Goal: Information Seeking & Learning: Learn about a topic

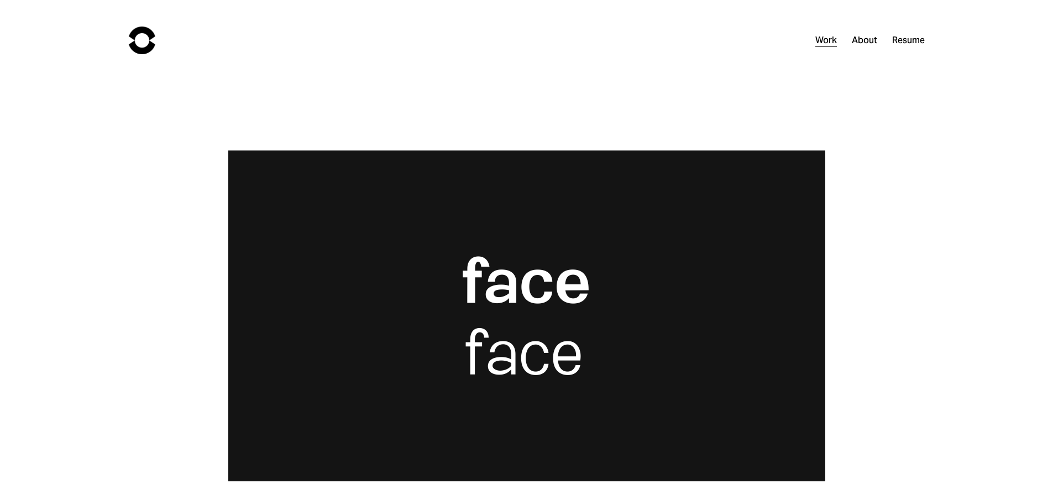
click at [827, 40] on link "Work" at bounding box center [826, 40] width 22 height 16
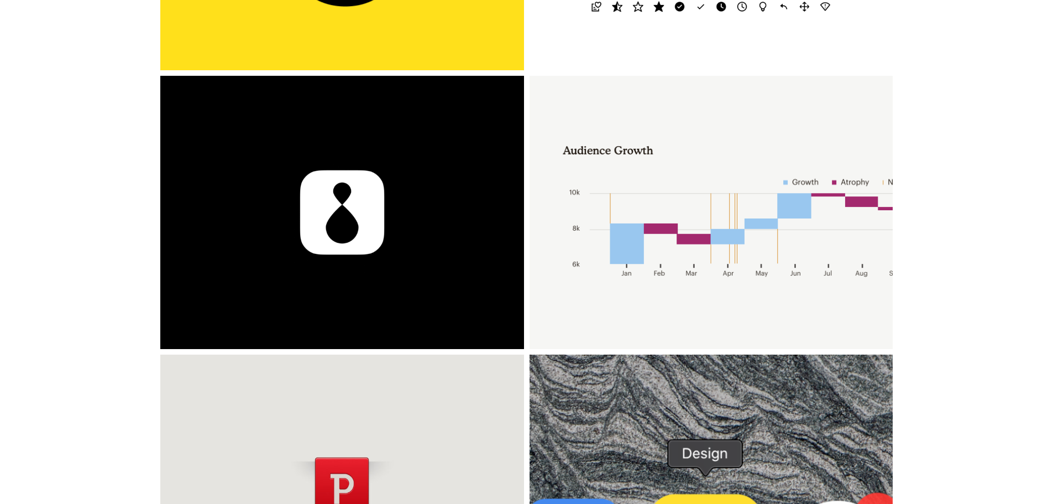
scroll to position [111, 0]
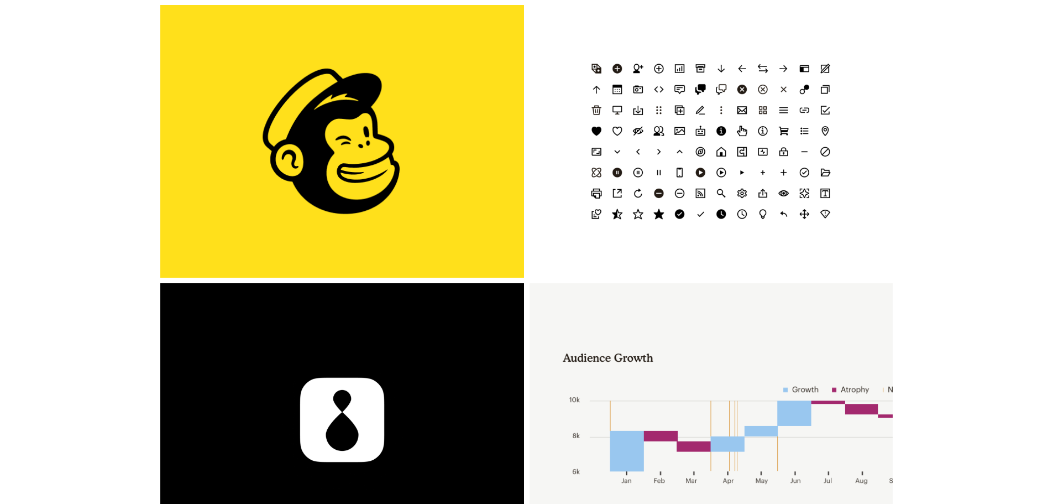
click at [418, 125] on div "1 Click Automations" at bounding box center [342, 141] width 364 height 273
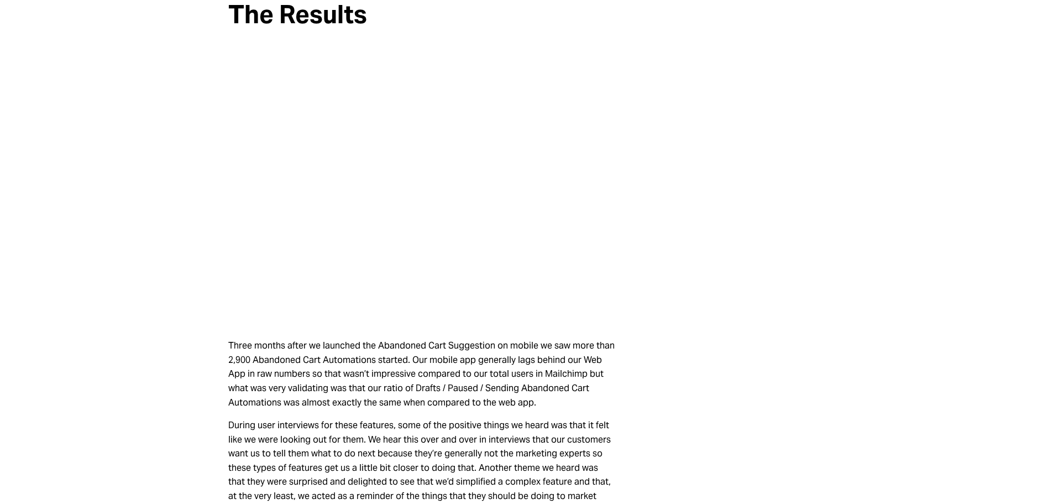
scroll to position [3935, 0]
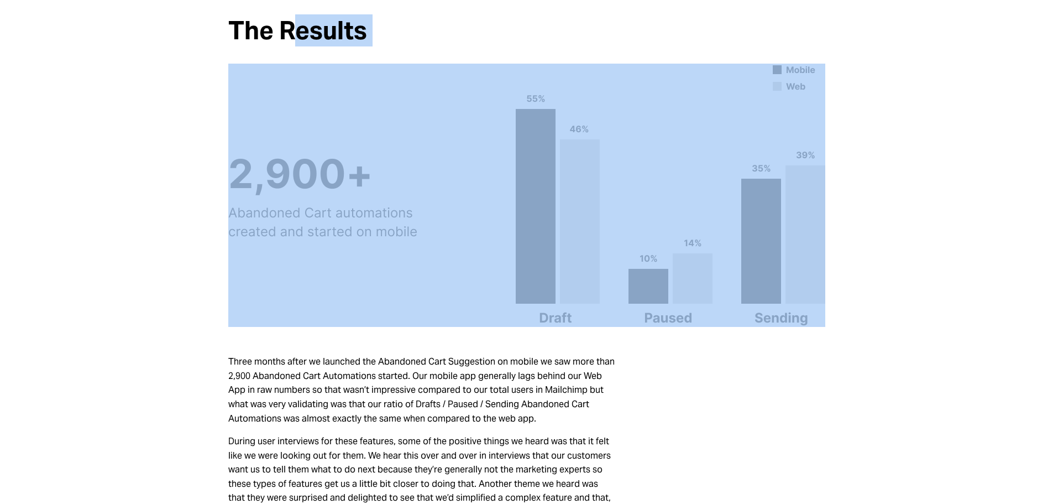
drag, startPoint x: 296, startPoint y: 22, endPoint x: 339, endPoint y: 165, distance: 149.5
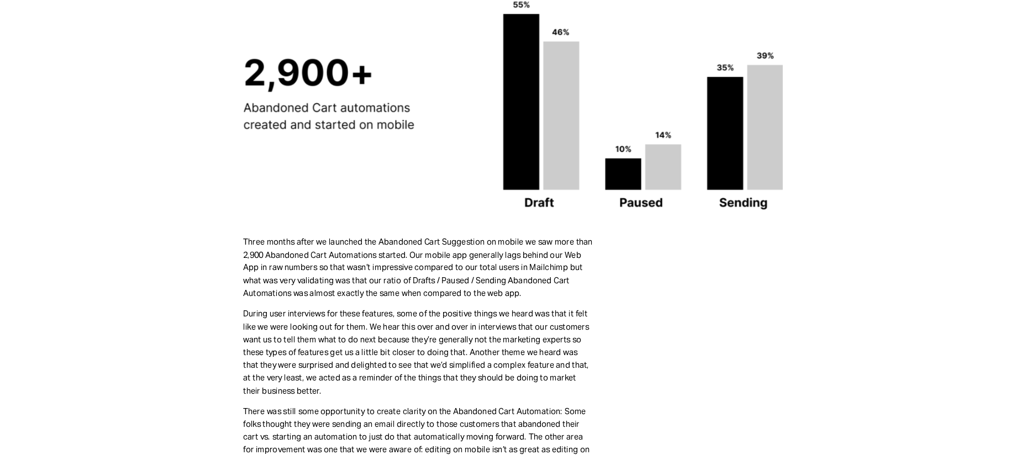
scroll to position [3824, 0]
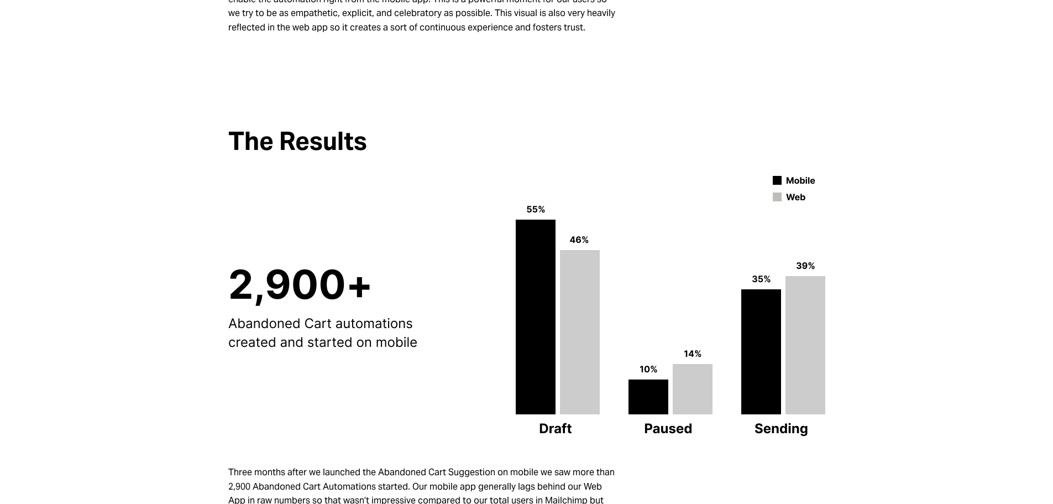
click at [284, 128] on h2 "The Results" at bounding box center [526, 142] width 597 height 28
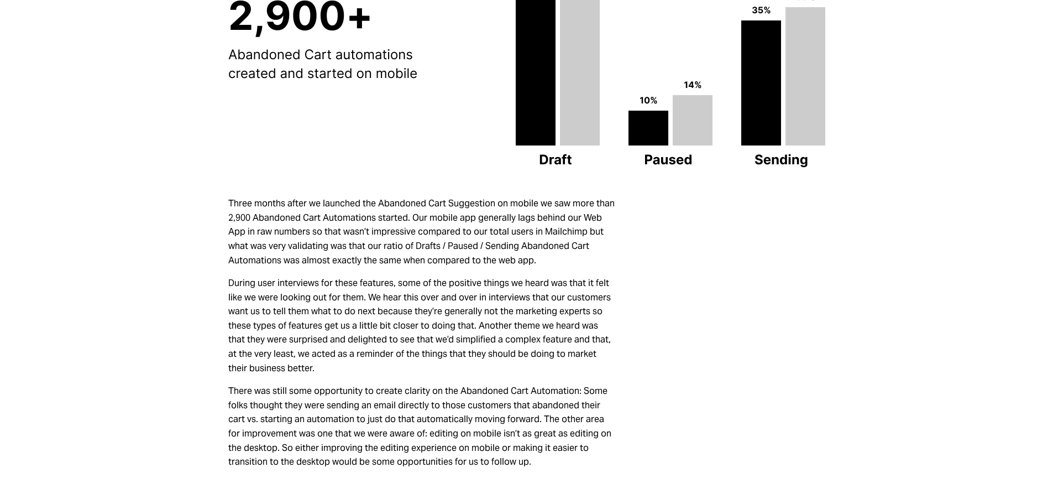
scroll to position [4156, 0]
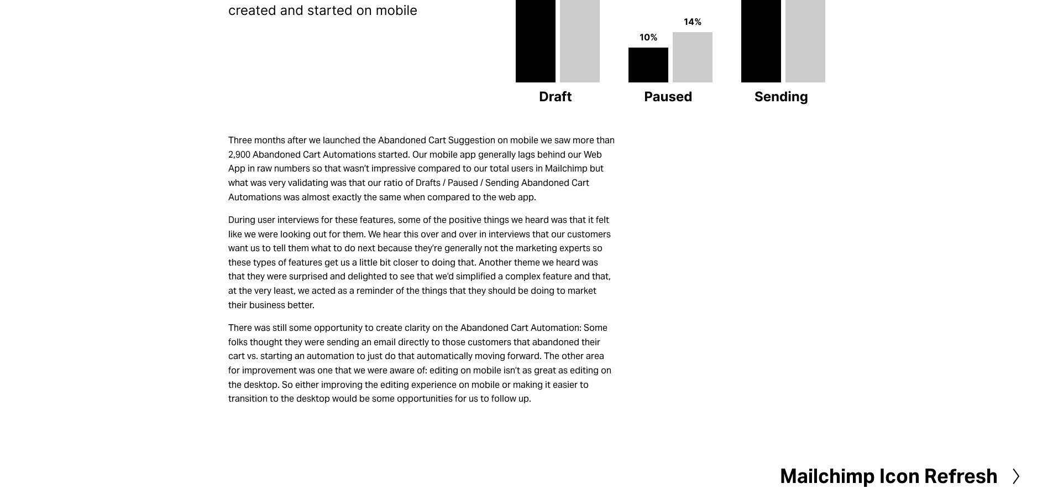
click at [431, 354] on p "There was still some opportunity to create clarity on the Abandoned Cart Automa…" at bounding box center [421, 363] width 387 height 85
drag, startPoint x: 477, startPoint y: 385, endPoint x: 227, endPoint y: 129, distance: 357.6
click at [227, 129] on div "Three months after we launched the Abandoned Cart Suggestion on mobile we saw m…" at bounding box center [527, 269] width 616 height 309
copy div "Three months after we launched the Abandoned Cart Suggestion on mobile we saw m…"
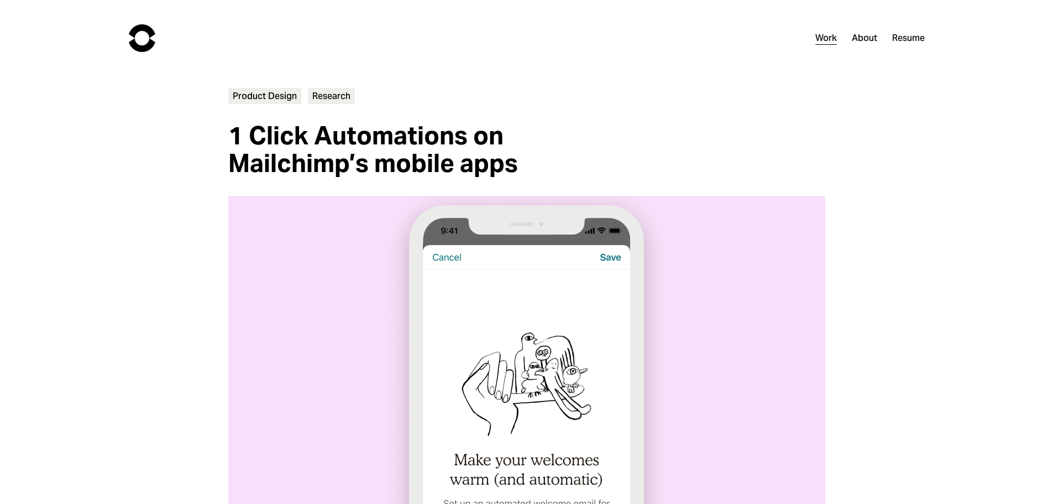
scroll to position [0, 0]
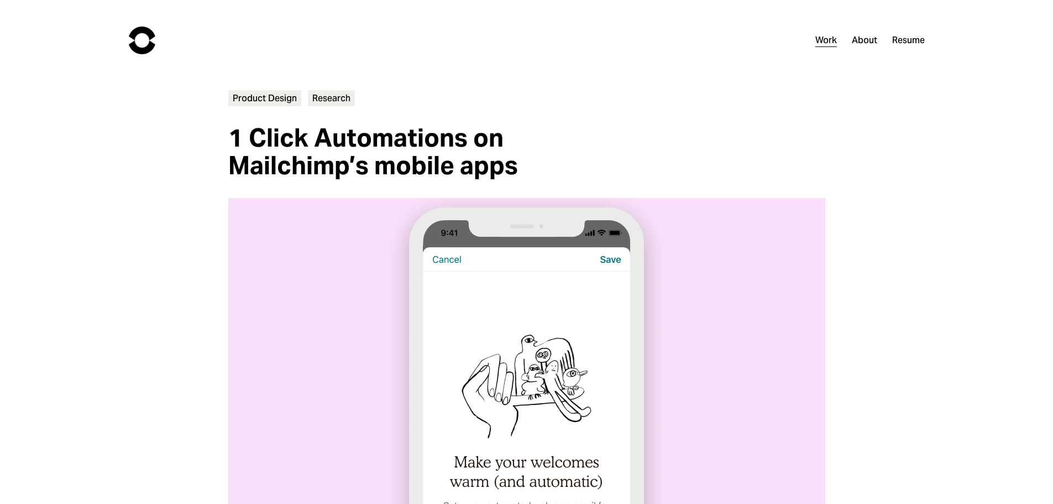
click at [829, 41] on link "Work" at bounding box center [826, 40] width 22 height 16
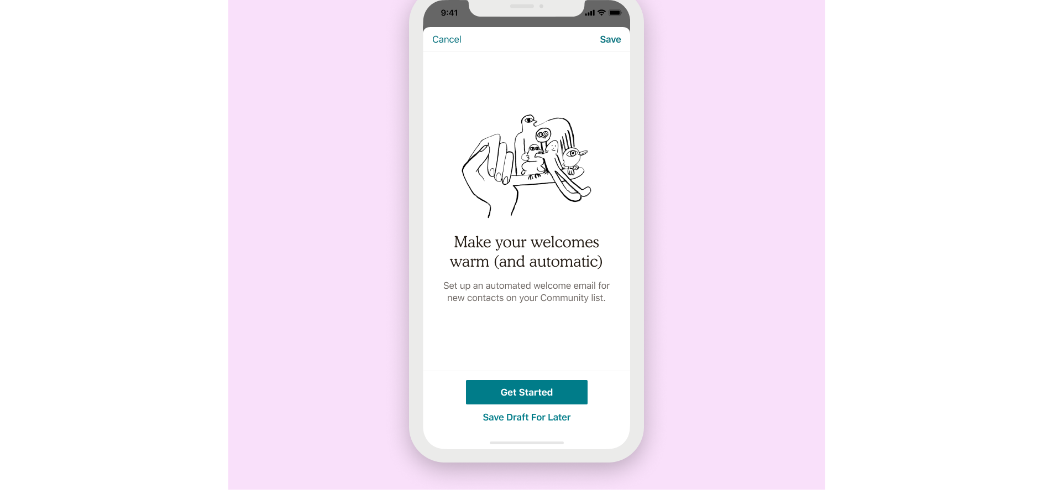
scroll to position [221, 0]
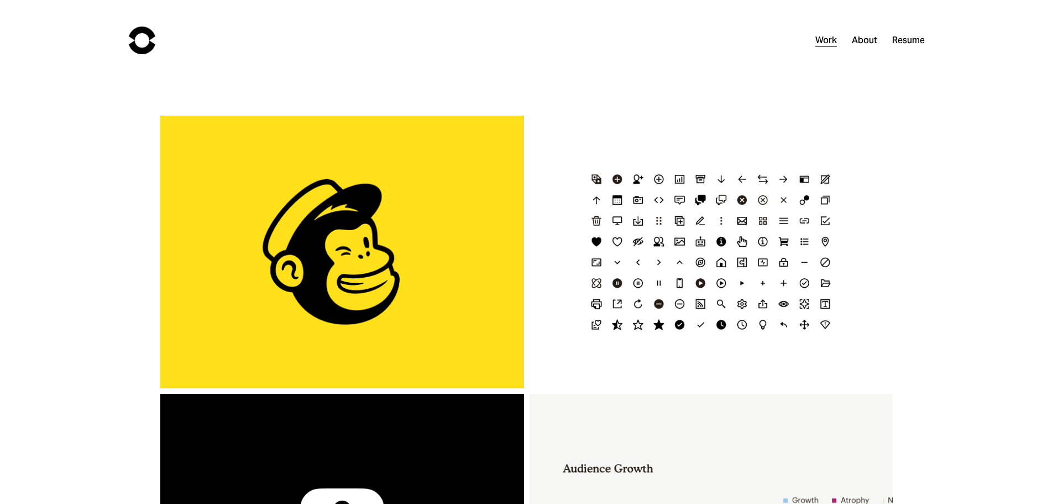
click at [290, 291] on div "1 Click Automations" at bounding box center [342, 252] width 364 height 273
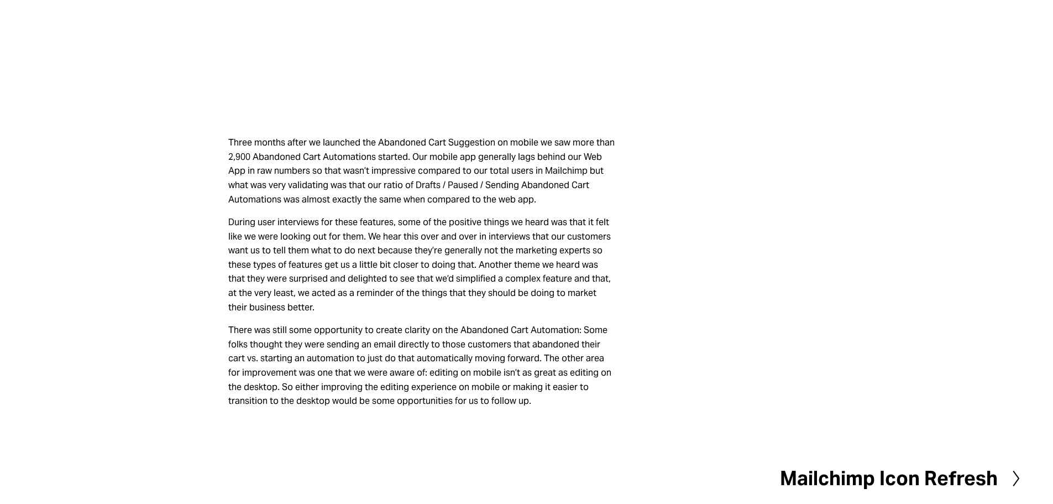
scroll to position [4156, 0]
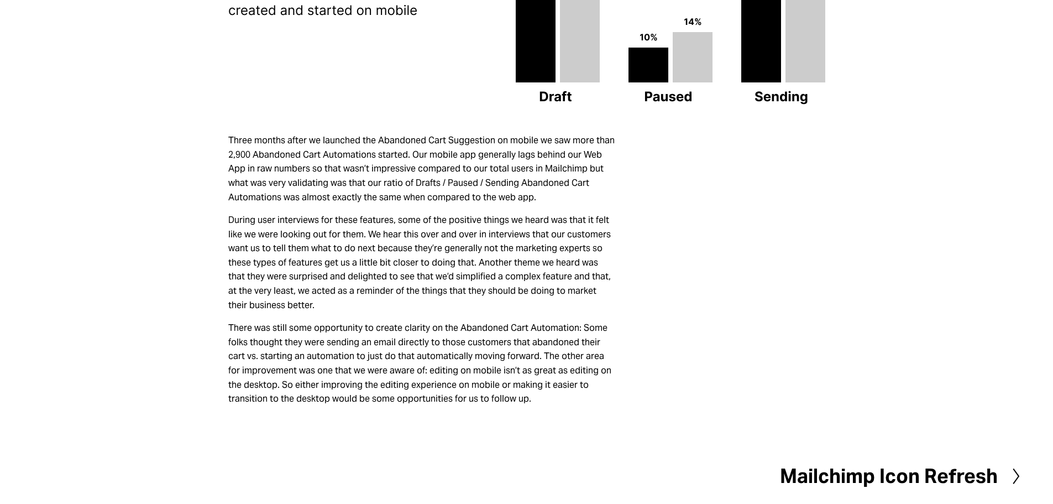
click at [951, 466] on h2 "Mailchimp Icon Refresh" at bounding box center [889, 475] width 218 height 19
click at [942, 466] on h2 "Mailchimp Icon Refresh" at bounding box center [889, 475] width 218 height 19
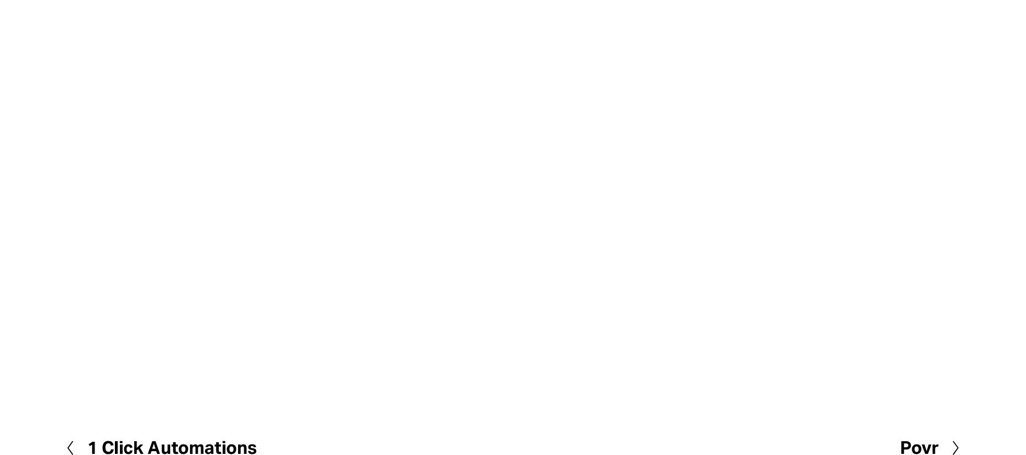
scroll to position [1208, 0]
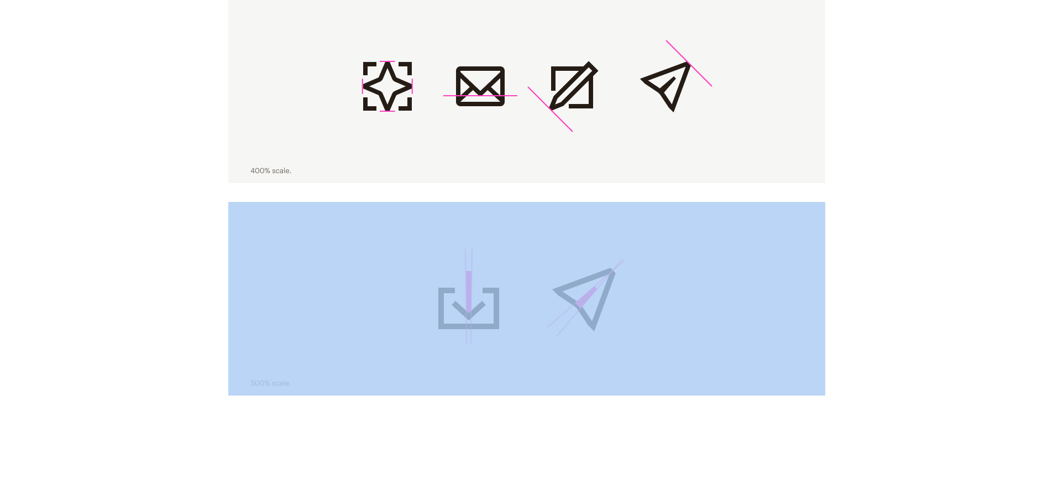
drag, startPoint x: 279, startPoint y: 383, endPoint x: 304, endPoint y: 395, distance: 28.0
click at [307, 396] on div at bounding box center [527, 298] width 616 height 212
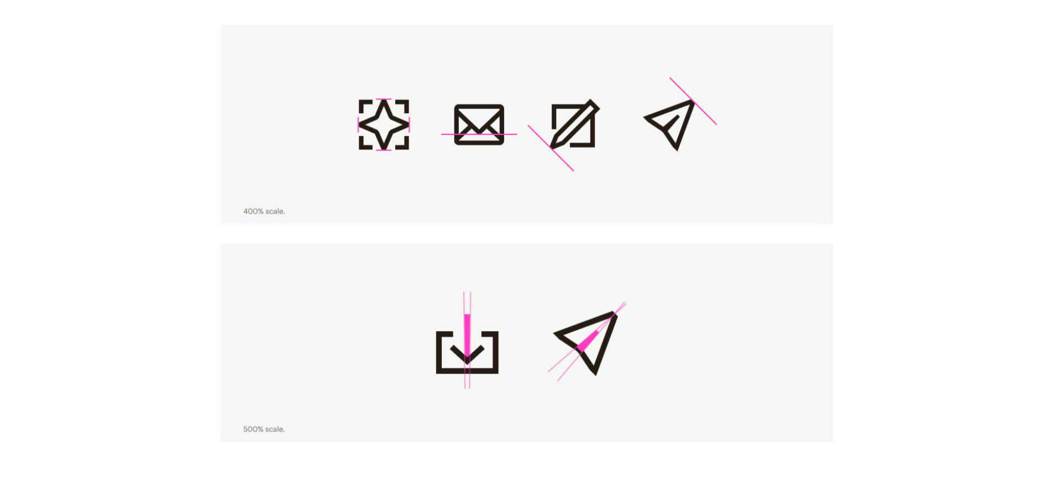
scroll to position [1205, 0]
